Goal: Find specific page/section: Find specific page/section

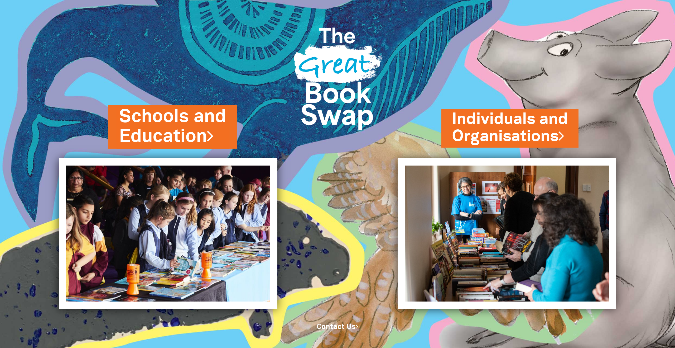
click at [207, 120] on link "Schools and Education" at bounding box center [172, 126] width 107 height 45
click at [202, 126] on link "Schools and Education" at bounding box center [172, 126] width 107 height 45
